Goal: Find specific page/section: Find specific page/section

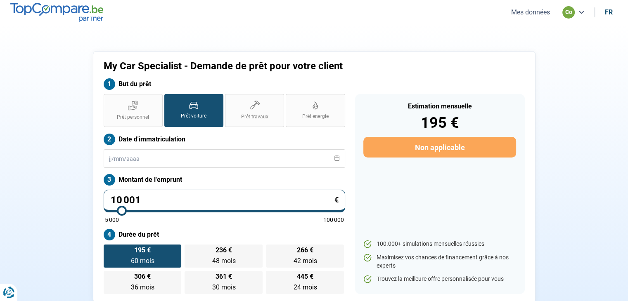
click at [536, 9] on button "Mes données" at bounding box center [531, 12] width 44 height 9
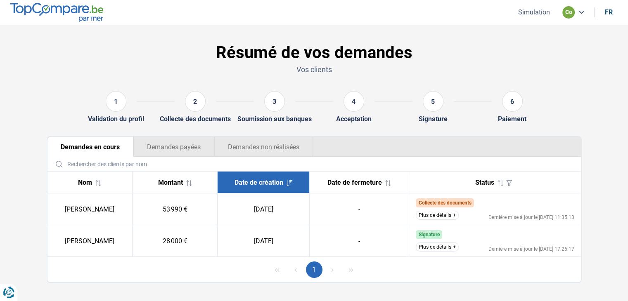
scroll to position [9, 0]
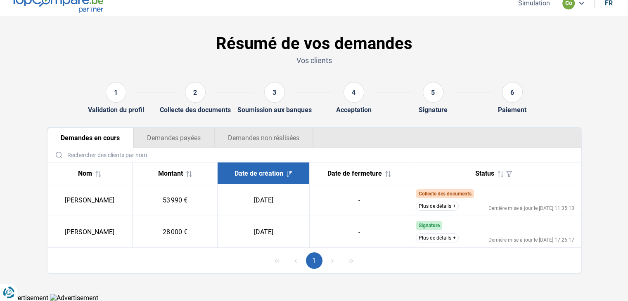
click at [438, 238] on button "Plus de détails" at bounding box center [437, 238] width 43 height 9
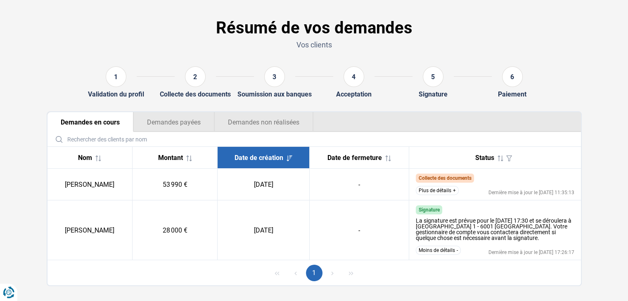
scroll to position [37, 0]
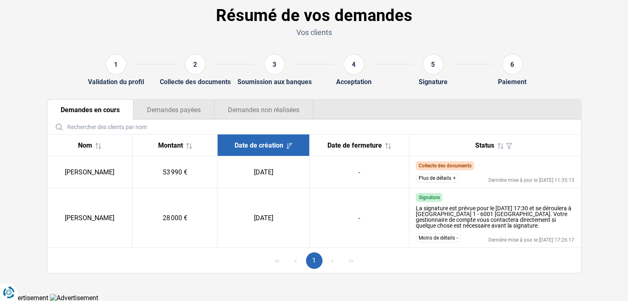
click at [175, 108] on button "Demandes payées" at bounding box center [173, 110] width 81 height 20
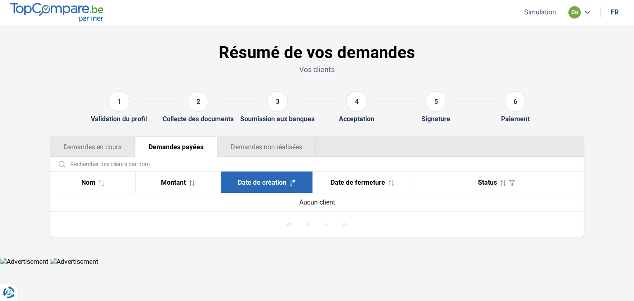
click at [253, 146] on button "Demandes non réalisées" at bounding box center [266, 147] width 99 height 20
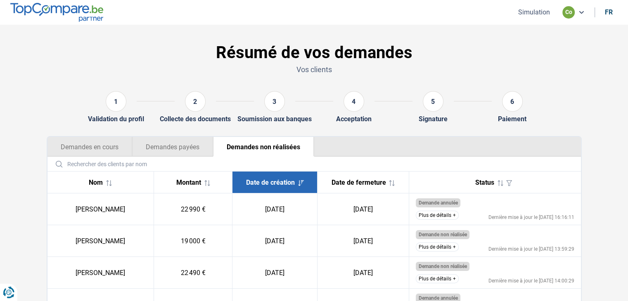
click at [93, 141] on button "Demandes en cours" at bounding box center [89, 147] width 85 height 20
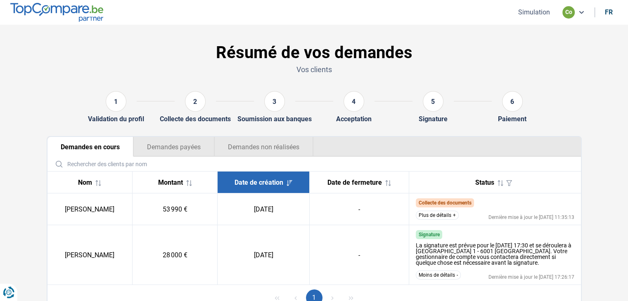
scroll to position [37, 0]
